Goal: Leave review/rating: Leave review/rating

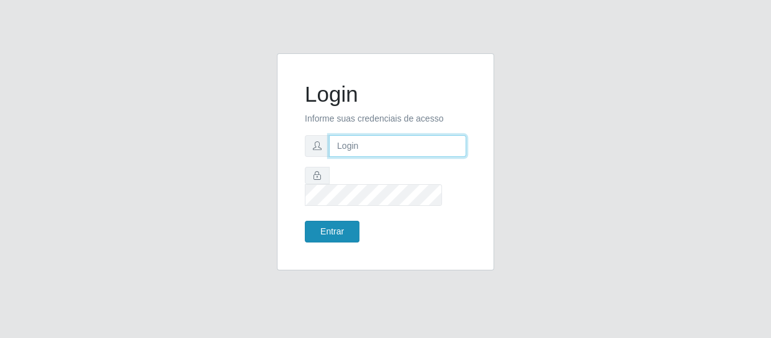
type input "[EMAIL_ADDRESS][DOMAIN_NAME]"
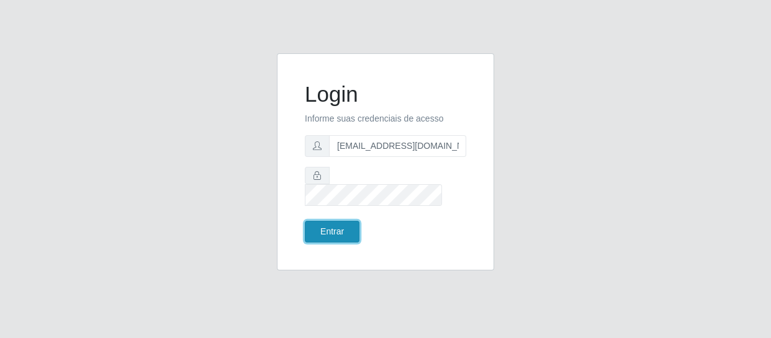
click at [335, 223] on button "Entrar" at bounding box center [332, 232] width 55 height 22
click at [338, 221] on button "Entrar" at bounding box center [332, 232] width 55 height 22
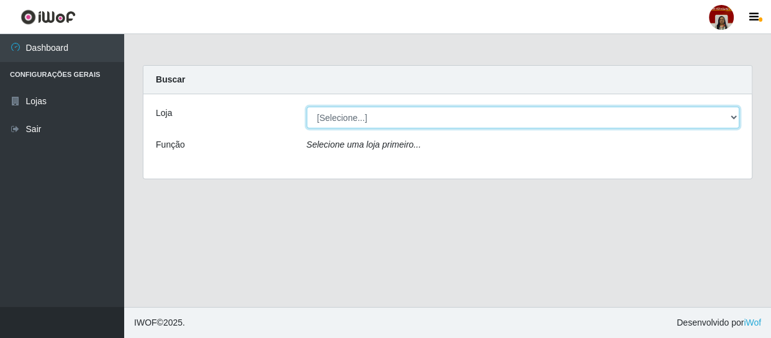
click at [360, 117] on select "[Selecione...] Mar Vermelho - Loja 04" at bounding box center [523, 118] width 433 height 22
select select "251"
click at [307, 107] on select "[Selecione...] Mar Vermelho - Loja 04" at bounding box center [523, 118] width 433 height 22
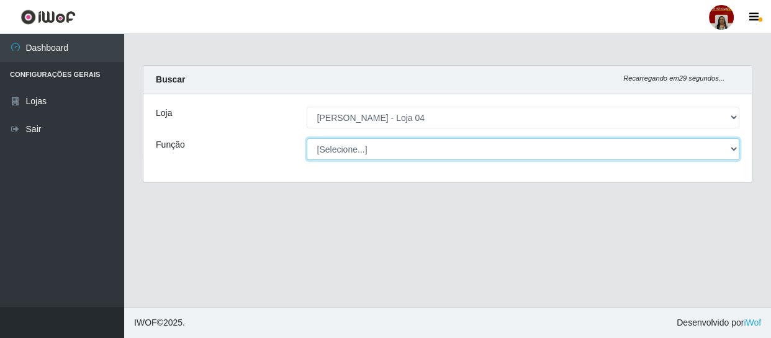
drag, startPoint x: 403, startPoint y: 141, endPoint x: 399, endPoint y: 148, distance: 8.1
click at [403, 141] on select "[Selecione...] ASG ASG + ASG ++ Auxiliar de Depósito Auxiliar de Depósito + Aux…" at bounding box center [523, 149] width 433 height 22
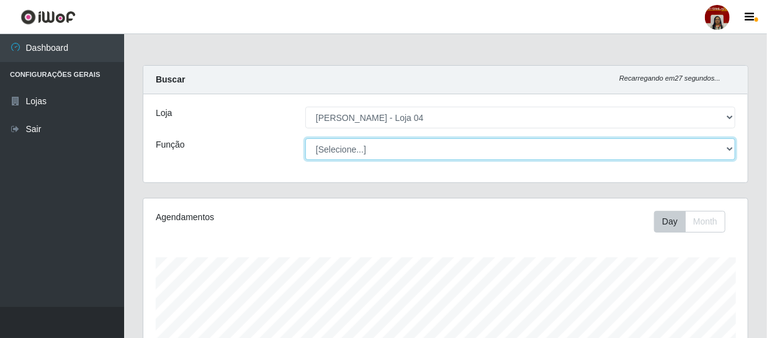
scroll to position [257, 604]
click at [305, 138] on select "[Selecione...] ASG ASG + ASG ++ Auxiliar de Depósito Auxiliar de Depósito + Aux…" at bounding box center [520, 149] width 430 height 22
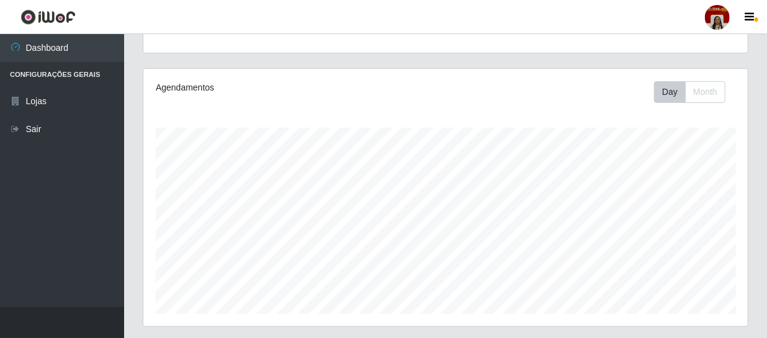
scroll to position [0, 0]
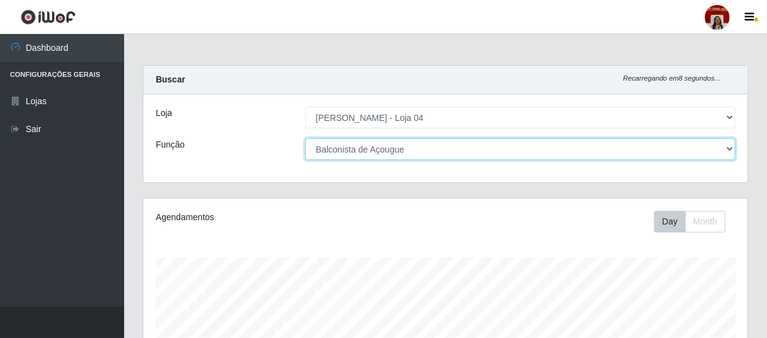
click at [424, 147] on select "[Selecione...] ASG ASG + ASG ++ Auxiliar de Depósito Auxiliar de Depósito + Aux…" at bounding box center [520, 149] width 430 height 22
click at [305, 138] on select "[Selecione...] ASG ASG + ASG ++ Auxiliar de Depósito Auxiliar de Depósito + Aux…" at bounding box center [520, 149] width 430 height 22
click at [416, 146] on select "[Selecione...] ASG ASG + ASG ++ Auxiliar de Depósito Auxiliar de Depósito + Aux…" at bounding box center [520, 149] width 430 height 22
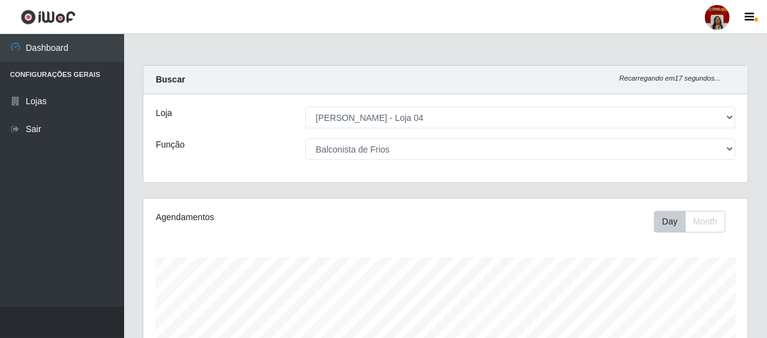
click at [242, 160] on div "Loja [Selecione...] Mar Vermelho - Loja 04 Função [Selecione...] ASG ASG + ASG …" at bounding box center [445, 138] width 604 height 88
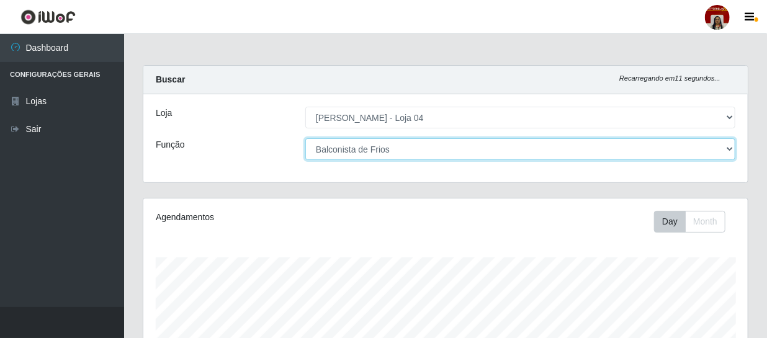
click at [413, 142] on select "[Selecione...] ASG ASG + ASG ++ Auxiliar de Depósito Auxiliar de Depósito + Aux…" at bounding box center [520, 149] width 430 height 22
select select "[Selecione...]"
click at [305, 138] on select "[Selecione...] ASG ASG + ASG ++ Auxiliar de Depósito Auxiliar de Depósito + Aux…" at bounding box center [520, 149] width 430 height 22
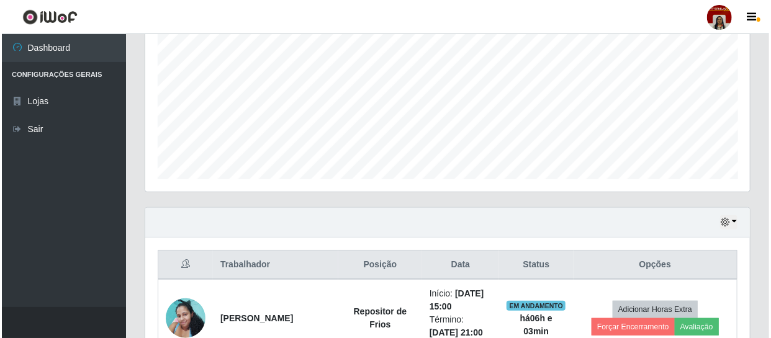
scroll to position [434, 0]
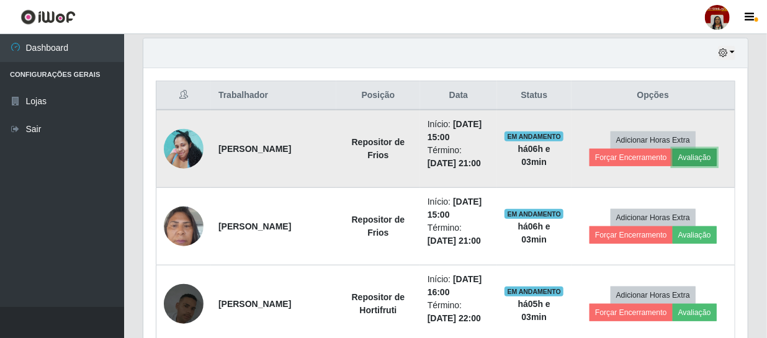
click at [695, 151] on button "Avaliação" at bounding box center [695, 157] width 44 height 17
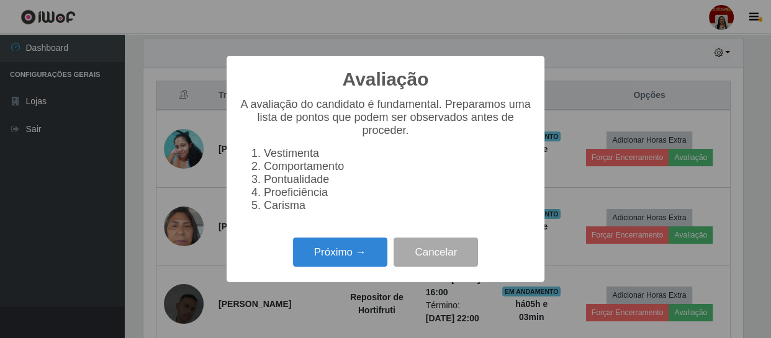
scroll to position [257, 599]
click at [353, 250] on button "Próximo →" at bounding box center [340, 252] width 94 height 29
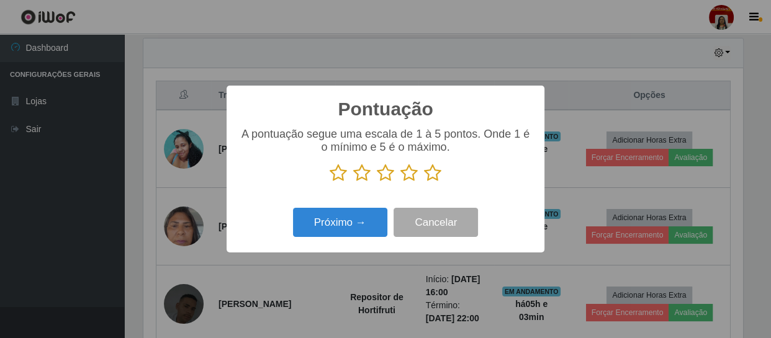
click at [437, 172] on icon at bounding box center [432, 173] width 17 height 19
click at [424, 182] on input "radio" at bounding box center [424, 182] width 0 height 0
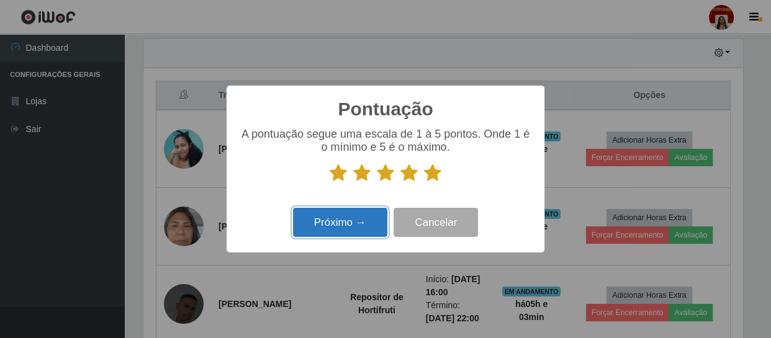
click at [345, 219] on button "Próximo →" at bounding box center [340, 222] width 94 height 29
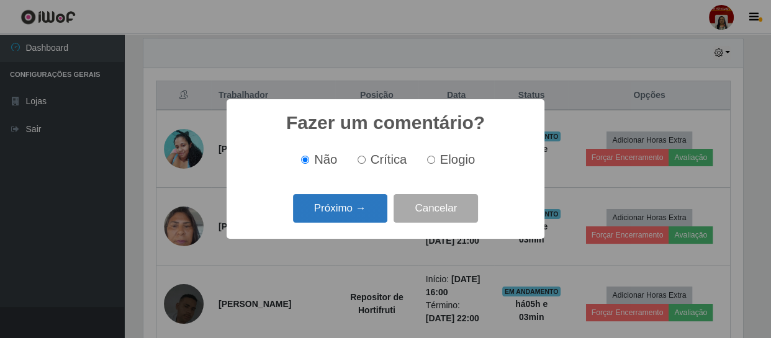
click at [328, 205] on button "Próximo →" at bounding box center [340, 208] width 94 height 29
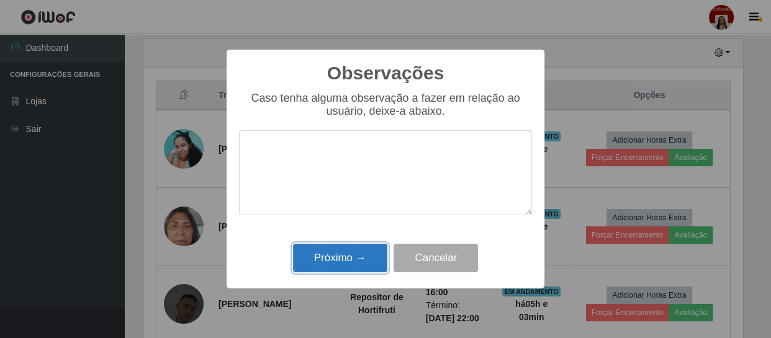
click at [329, 254] on button "Próximo →" at bounding box center [340, 258] width 94 height 29
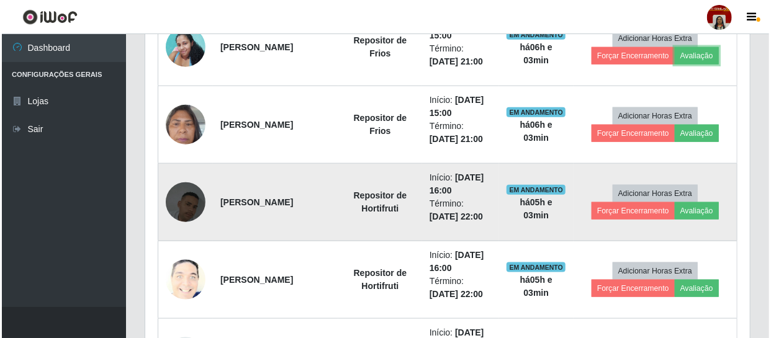
scroll to position [546, 0]
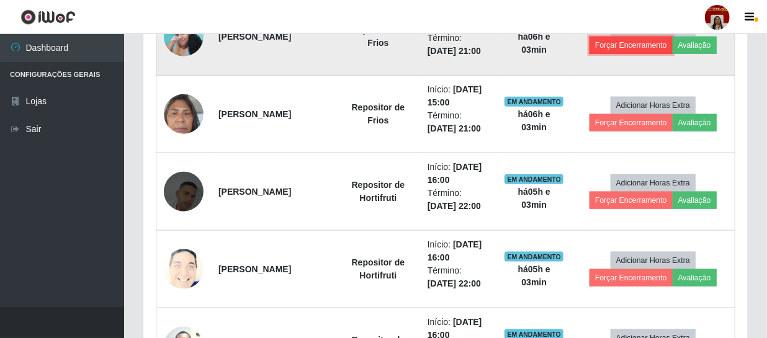
click at [624, 43] on button "Forçar Encerramento" at bounding box center [630, 45] width 83 height 17
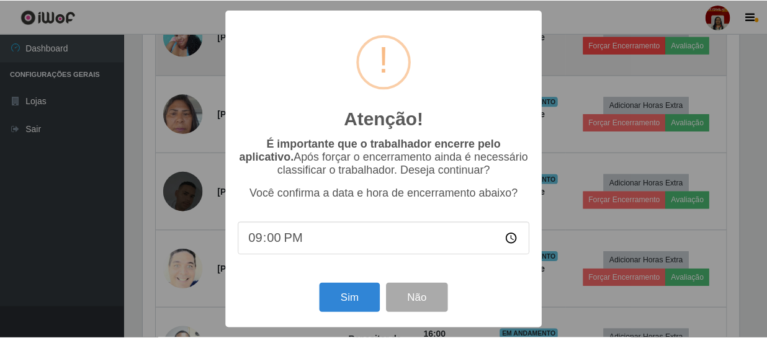
scroll to position [257, 599]
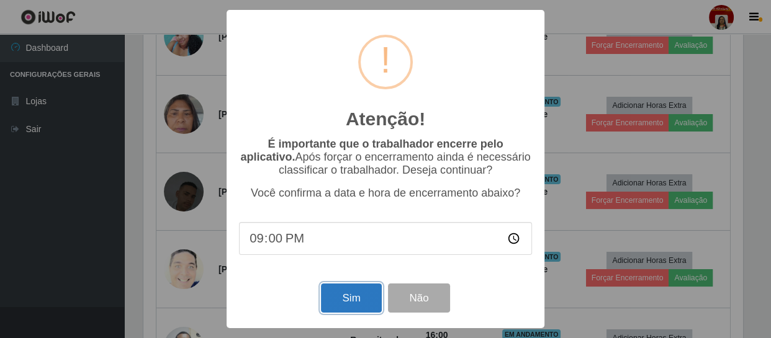
click at [362, 296] on button "Sim" at bounding box center [351, 298] width 60 height 29
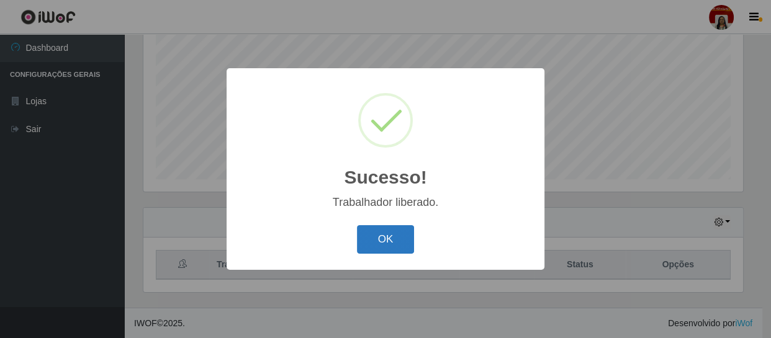
click at [392, 231] on button "OK" at bounding box center [386, 239] width 58 height 29
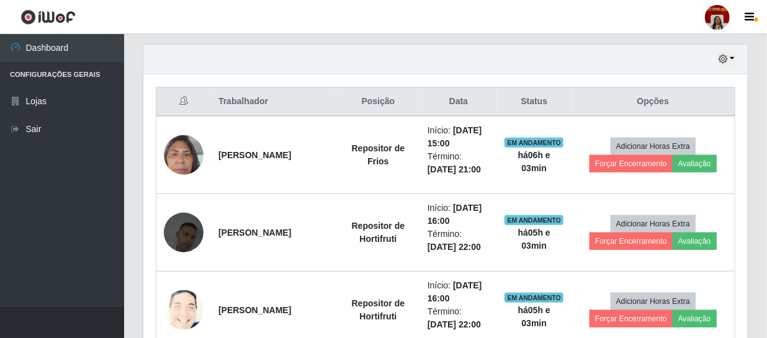
scroll to position [434, 0]
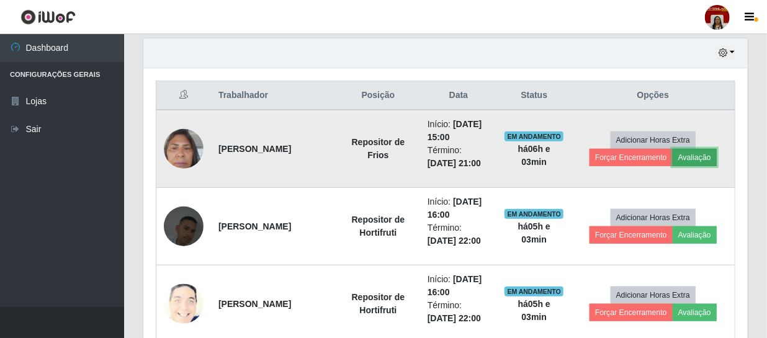
click at [690, 154] on button "Avaliação" at bounding box center [695, 157] width 44 height 17
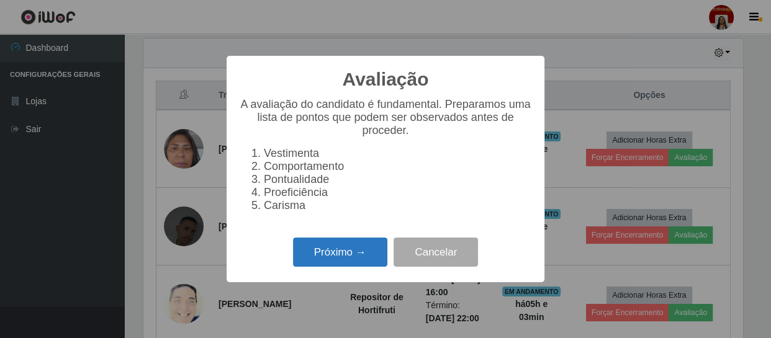
click at [364, 248] on button "Próximo →" at bounding box center [340, 252] width 94 height 29
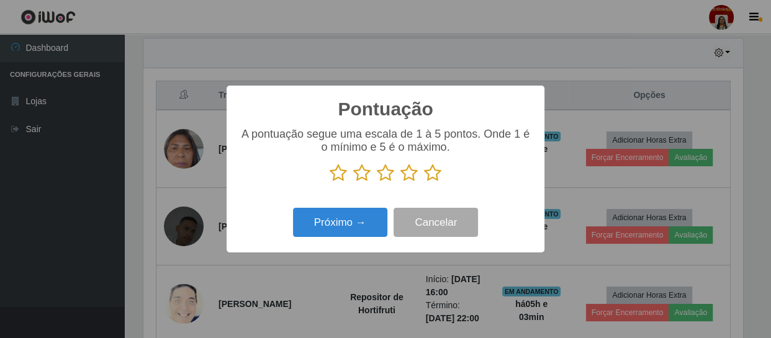
click at [427, 173] on icon at bounding box center [432, 173] width 17 height 19
click at [424, 182] on input "radio" at bounding box center [424, 182] width 0 height 0
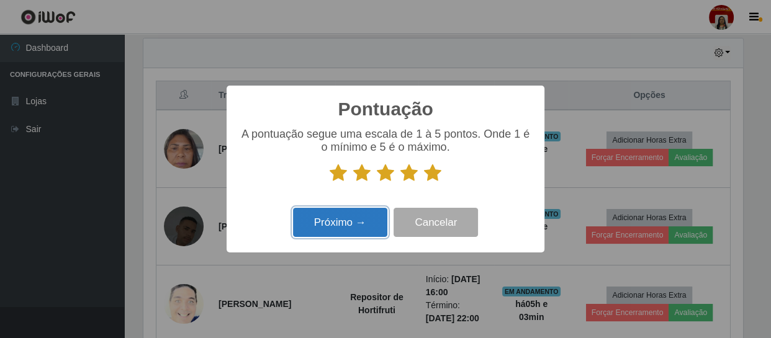
click at [354, 221] on button "Próximo →" at bounding box center [340, 222] width 94 height 29
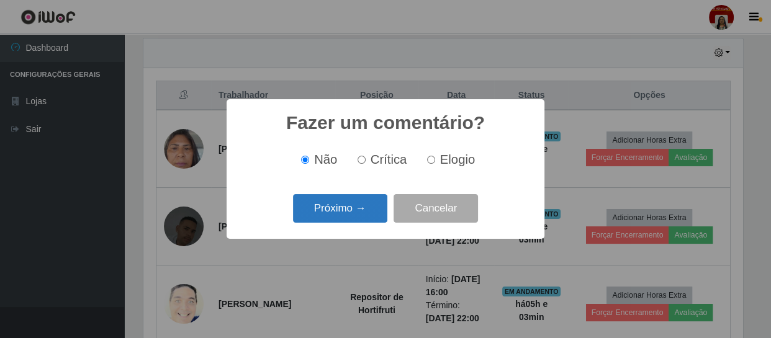
click at [355, 205] on button "Próximo →" at bounding box center [340, 208] width 94 height 29
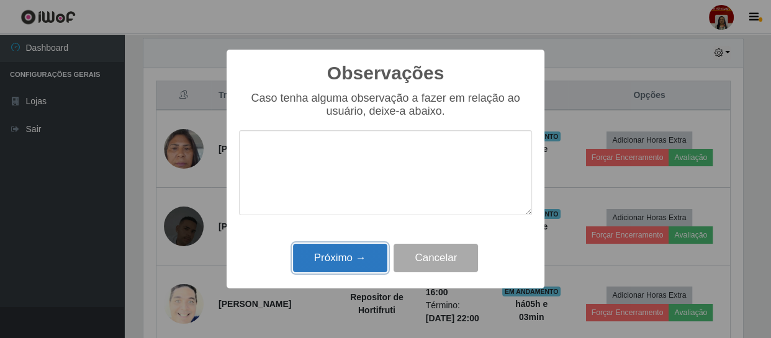
click at [347, 260] on button "Próximo →" at bounding box center [340, 258] width 94 height 29
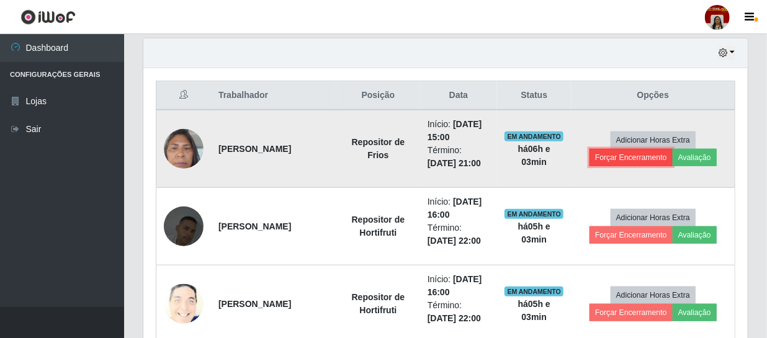
click at [644, 153] on button "Forçar Encerramento" at bounding box center [630, 157] width 83 height 17
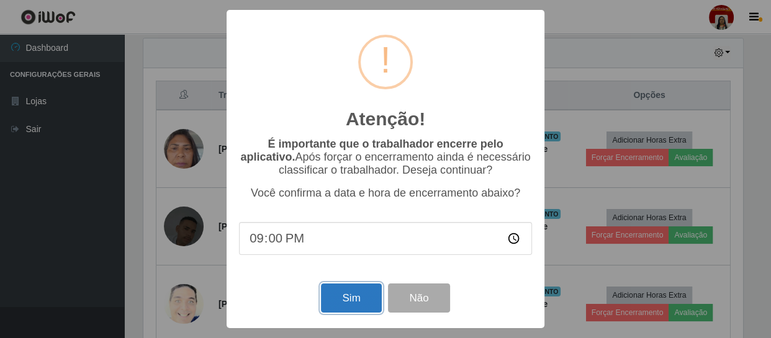
click at [358, 293] on button "Sim" at bounding box center [351, 298] width 60 height 29
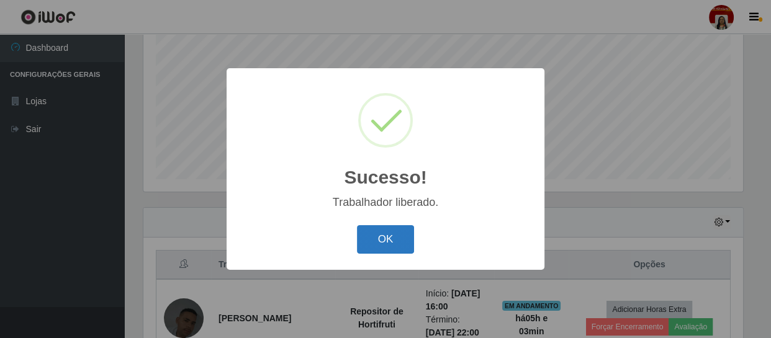
click at [383, 242] on button "OK" at bounding box center [386, 239] width 58 height 29
